Goal: Task Accomplishment & Management: Complete application form

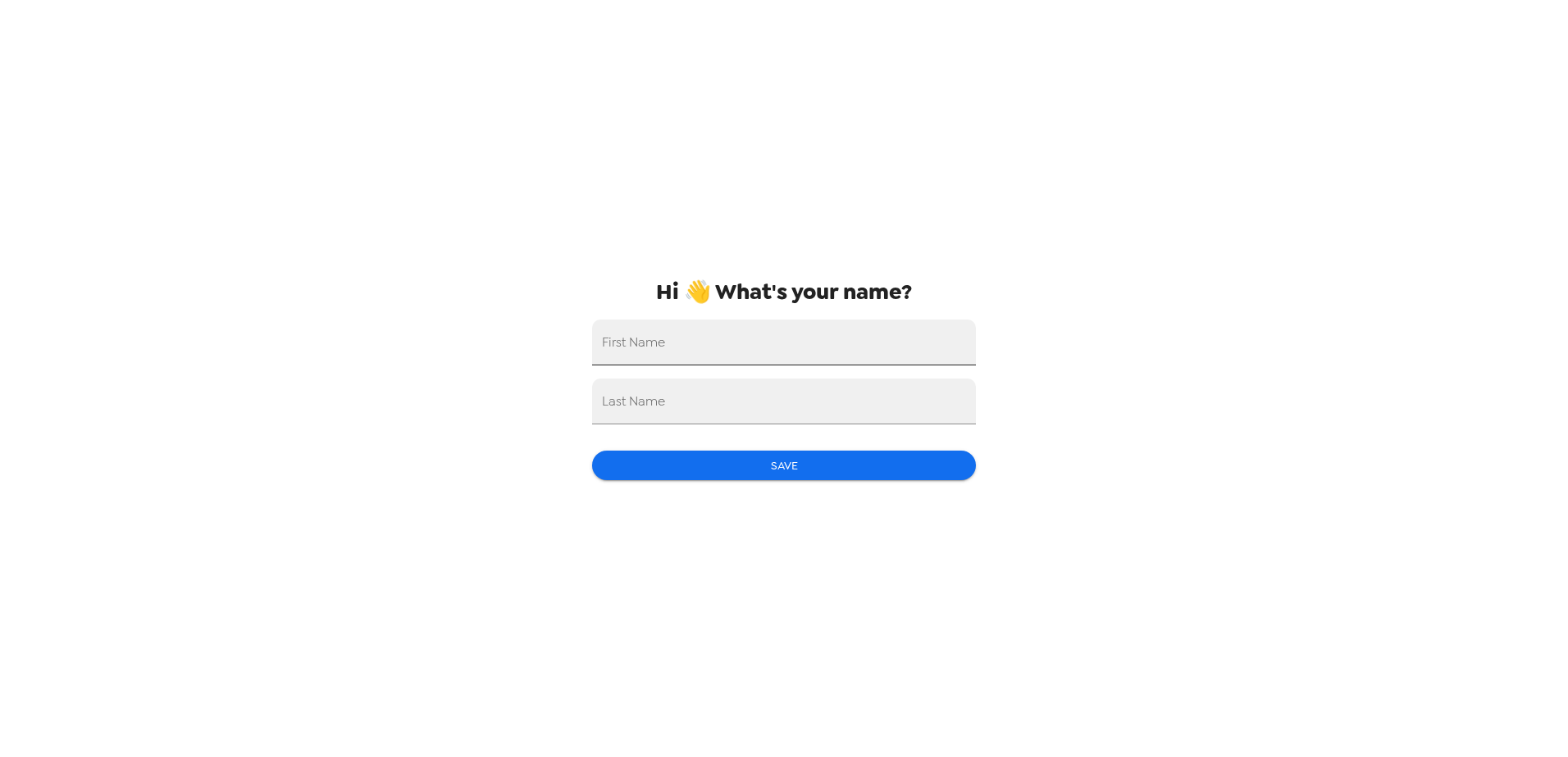
click at [643, 344] on input "First Name" at bounding box center [784, 343] width 384 height 46
type input "[PERSON_NAME]"
click at [781, 467] on button "Save" at bounding box center [784, 466] width 384 height 30
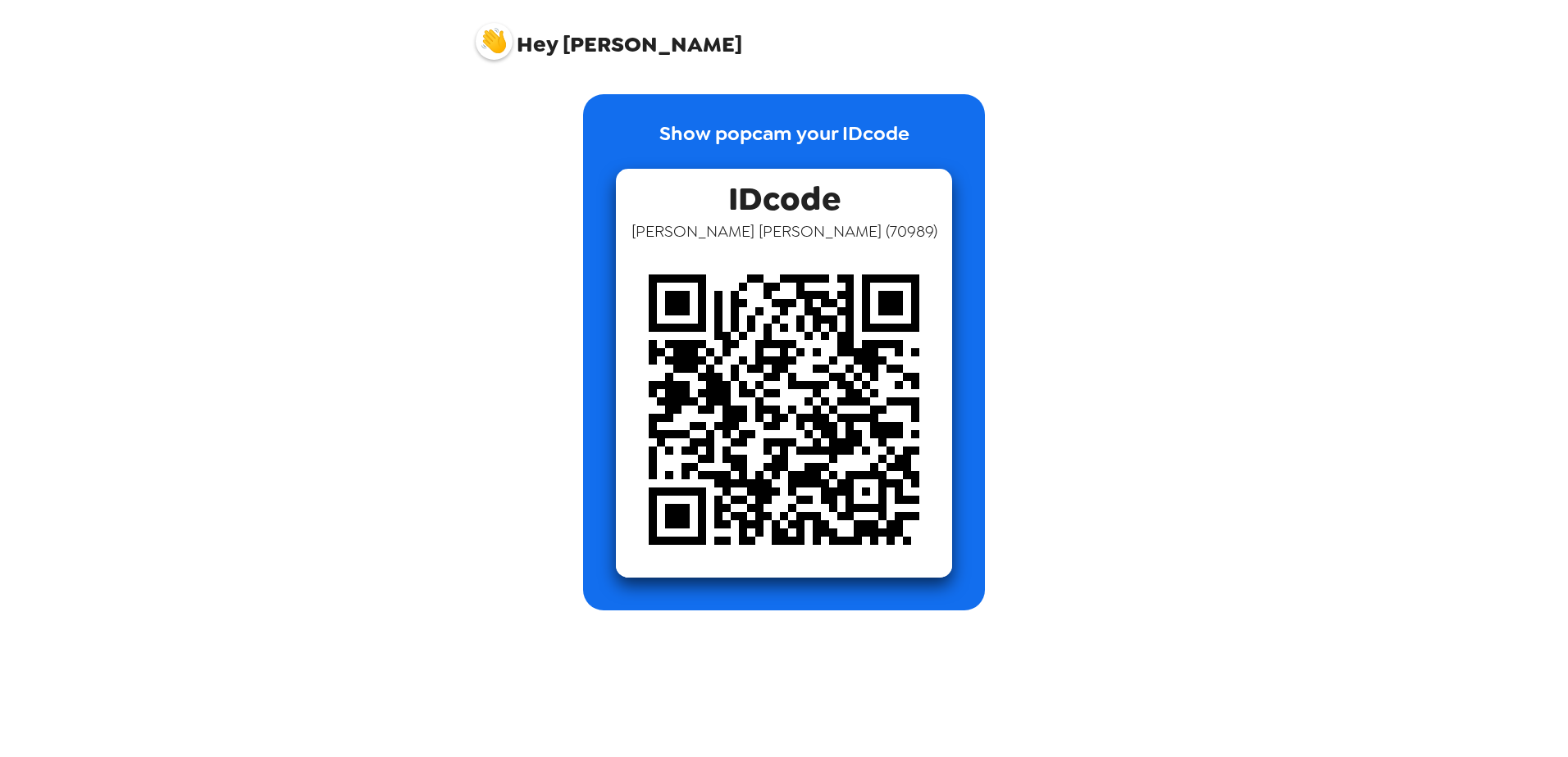
click at [670, 86] on div "Show popcam your IDcode IDcode [PERSON_NAME] ( 70989 )" at bounding box center [783, 340] width 656 height 541
click at [724, 195] on div "IDcode [PERSON_NAME] ( 70989 )" at bounding box center [784, 373] width 336 height 409
click at [744, 357] on img at bounding box center [784, 409] width 336 height 336
